Goal: Browse casually

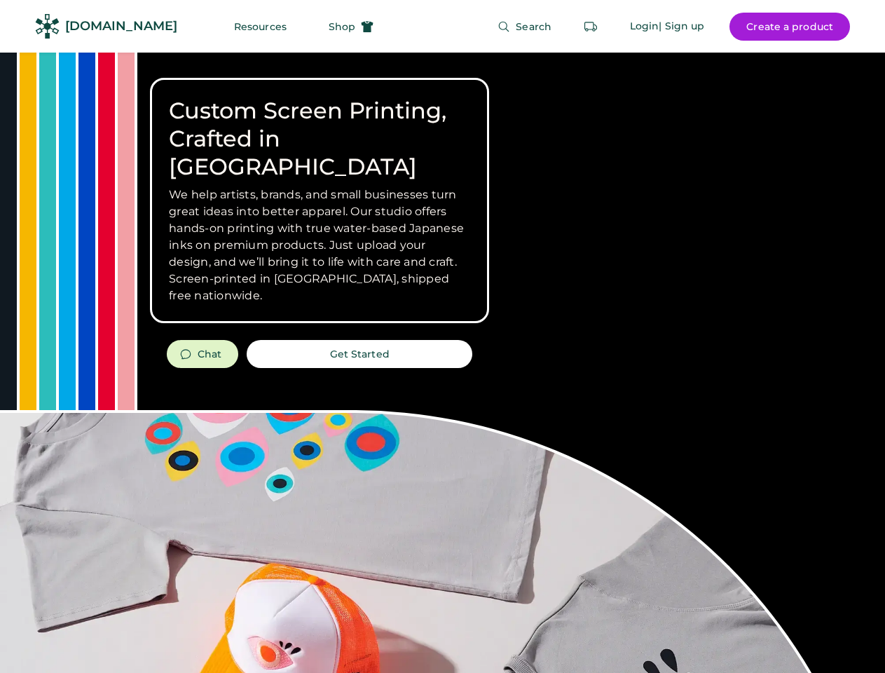
click at [442, 336] on div "Custom Screen Printing, Crafted in [GEOGRAPHIC_DATA] We help artists, brands, a…" at bounding box center [442, 498] width 885 height 890
click at [442, 362] on div "Custom Screen Printing, Crafted in [GEOGRAPHIC_DATA] We help artists, brands, a…" at bounding box center [442, 498] width 885 height 890
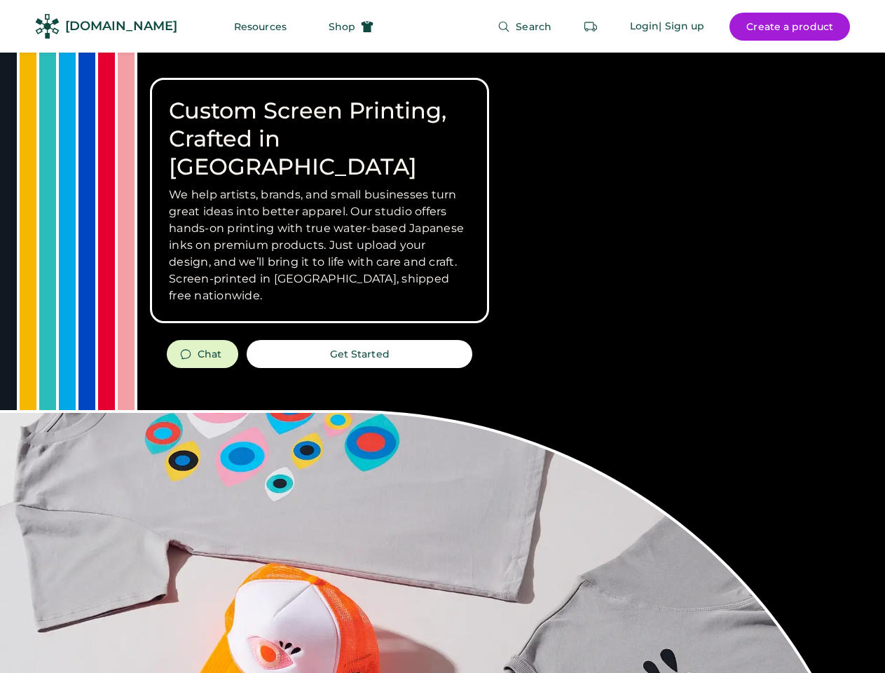
click at [442, 362] on div "Custom Screen Printing, Crafted in [GEOGRAPHIC_DATA] We help artists, brands, a…" at bounding box center [442, 498] width 885 height 890
click at [320, 200] on h3 "We help artists, brands, and small businesses turn great ideas into better appa…" at bounding box center [319, 245] width 301 height 118
click at [320, 186] on h3 "We help artists, brands, and small businesses turn great ideas into better appa…" at bounding box center [319, 245] width 301 height 118
click at [320, 125] on h1 "Custom Screen Printing, Crafted in [GEOGRAPHIC_DATA]" at bounding box center [319, 139] width 301 height 84
